Goal: Information Seeking & Learning: Check status

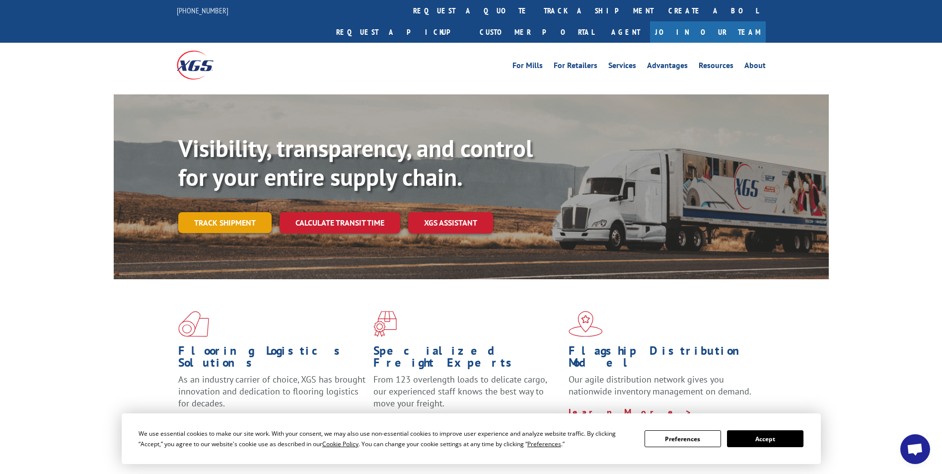
click at [239, 212] on link "Track shipment" at bounding box center [224, 222] width 93 height 21
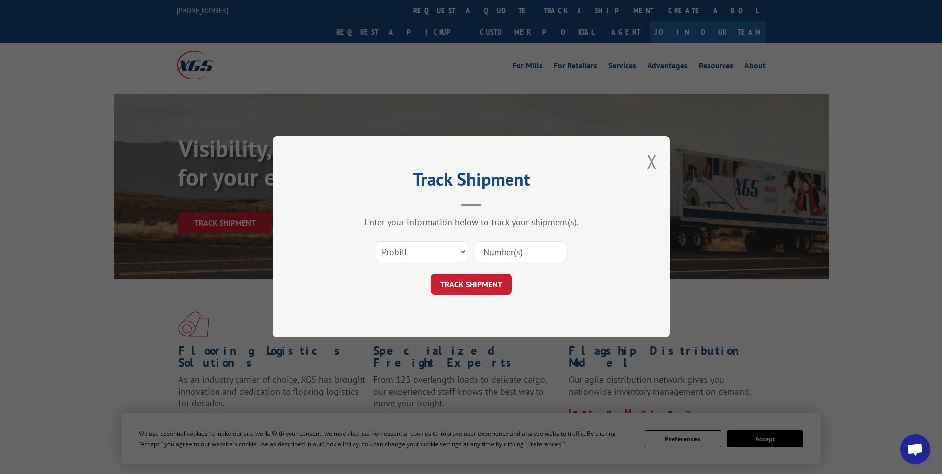
click at [501, 258] on input at bounding box center [520, 252] width 91 height 21
type input "17622106"
click at [497, 287] on button "TRACK SHIPMENT" at bounding box center [470, 284] width 81 height 21
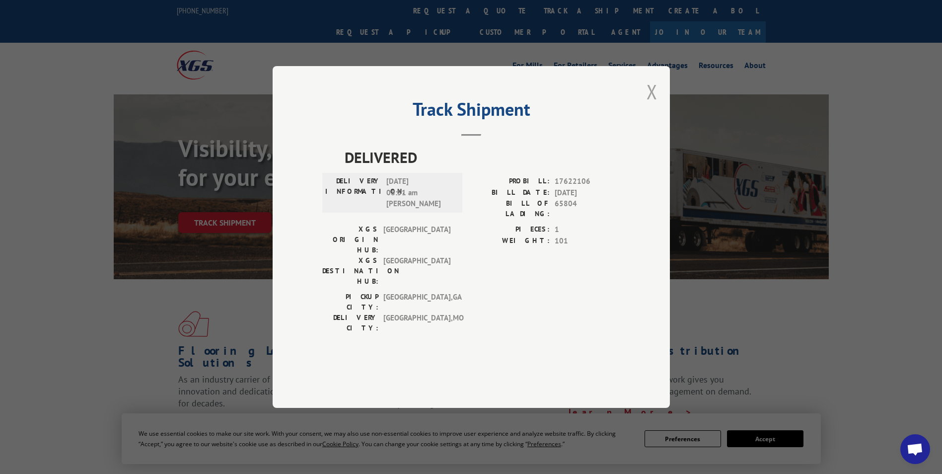
click at [648, 105] on button "Close modal" at bounding box center [651, 91] width 11 height 26
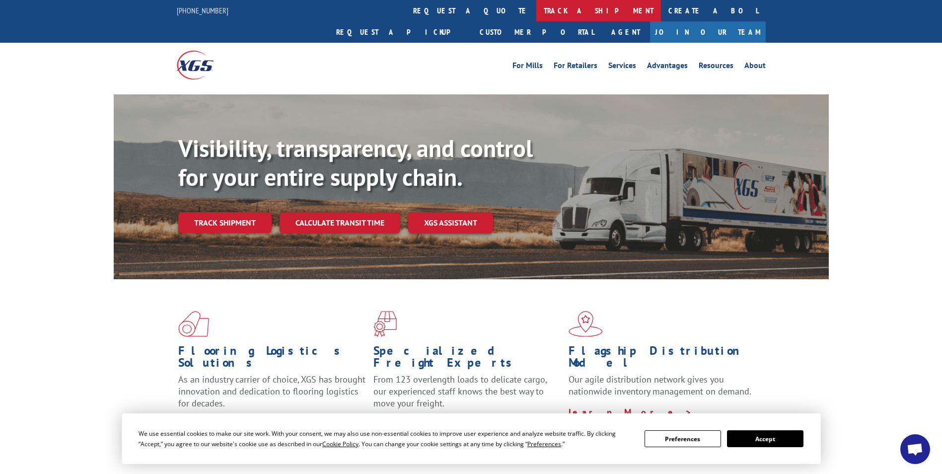
click at [536, 14] on link "track a shipment" at bounding box center [598, 10] width 125 height 21
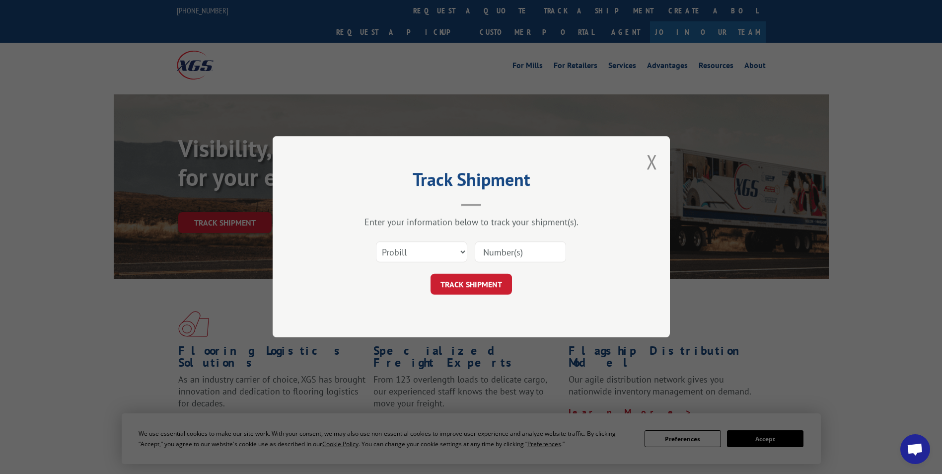
click at [535, 250] on input at bounding box center [520, 252] width 91 height 21
click at [525, 260] on input at bounding box center [520, 252] width 91 height 21
paste input "17633900"
type input "17633900"
click at [493, 283] on button "TRACK SHIPMENT" at bounding box center [470, 284] width 81 height 21
